Goal: Task Accomplishment & Management: Use online tool/utility

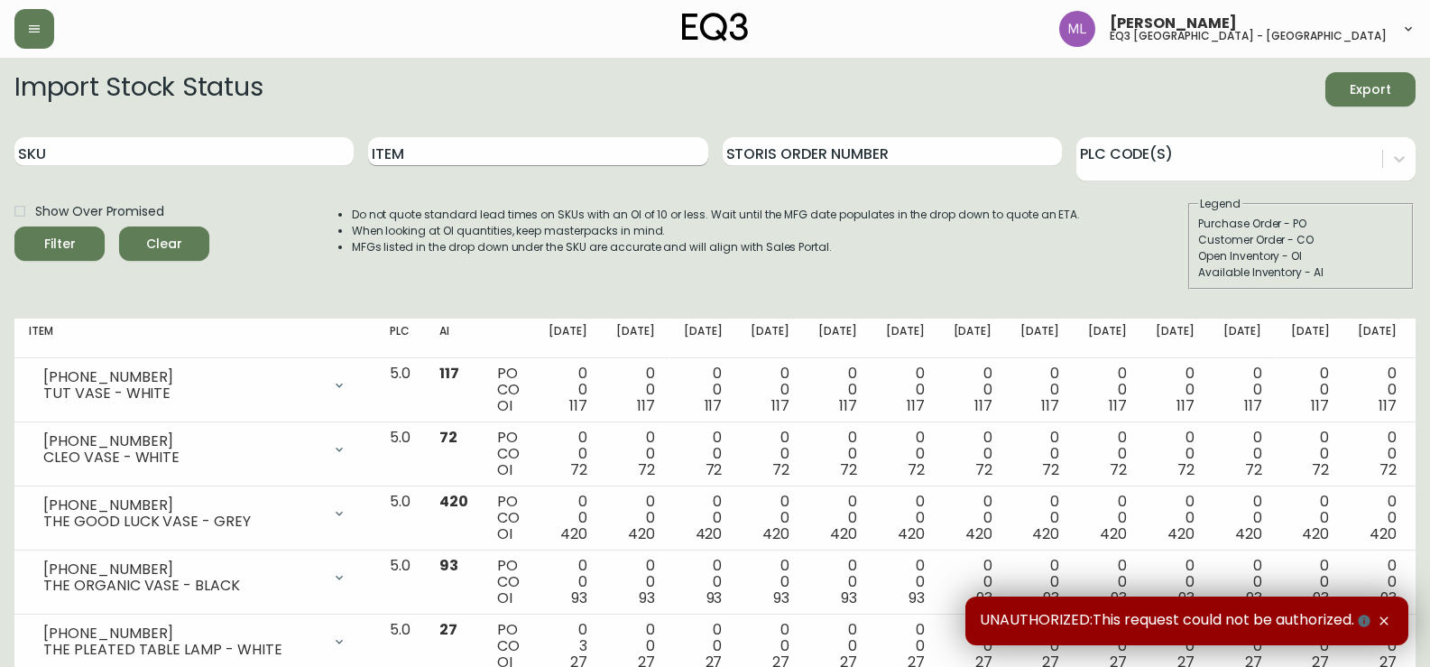
click at [490, 160] on input "Item" at bounding box center [537, 151] width 339 height 29
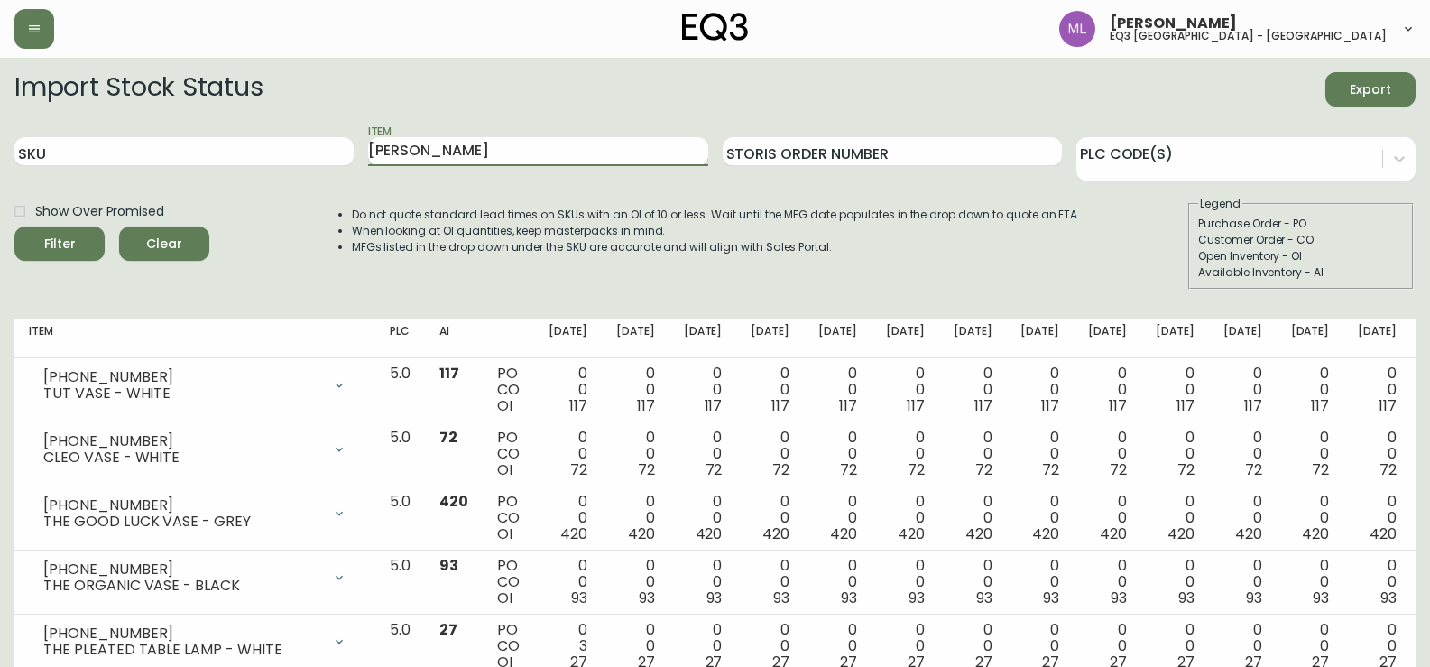
type input "[PERSON_NAME]"
click at [14, 226] on button "Filter" at bounding box center [59, 243] width 90 height 34
